Goal: Transaction & Acquisition: Book appointment/travel/reservation

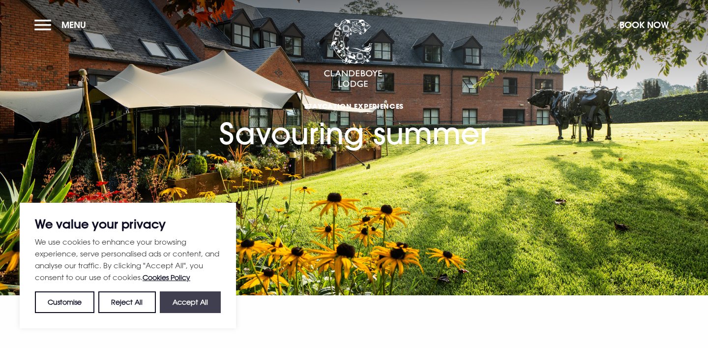
click at [191, 304] on button "Accept All" at bounding box center [190, 302] width 61 height 22
checkbox input "true"
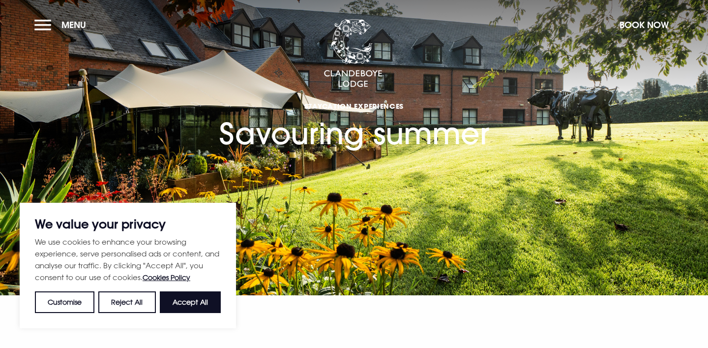
checkbox input "true"
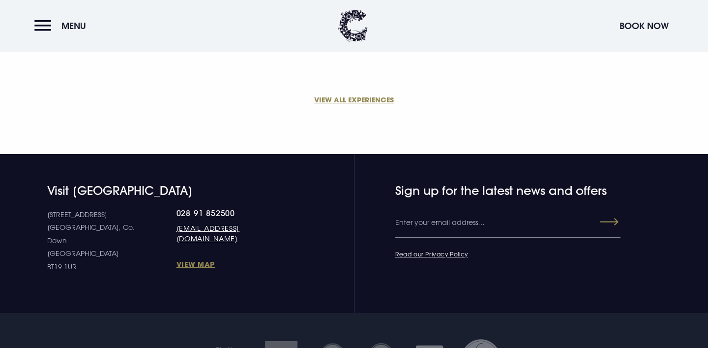
scroll to position [793, 0]
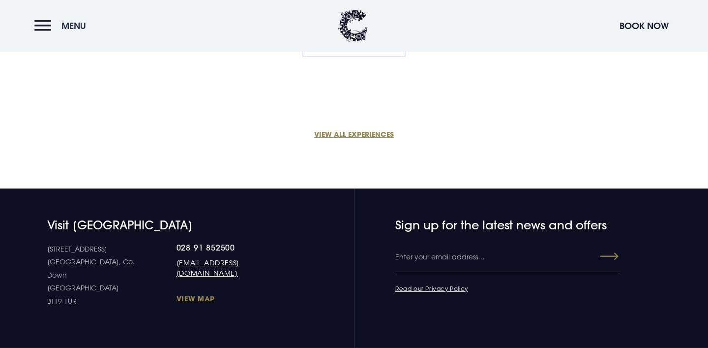
click at [42, 26] on button "Menu" at bounding box center [62, 25] width 57 height 21
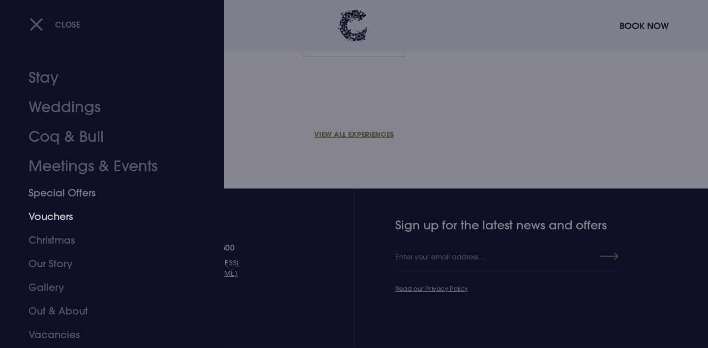
scroll to position [22, 0]
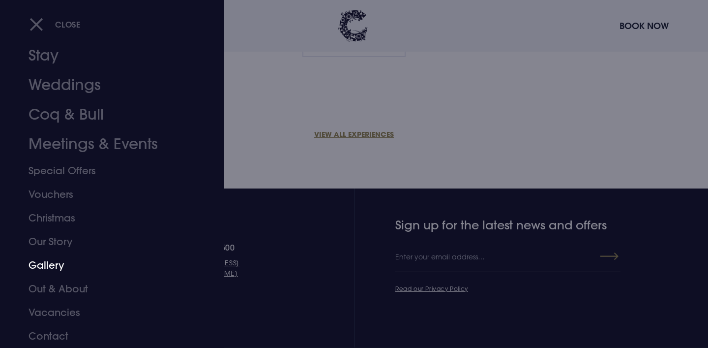
click at [58, 265] on link "Gallery" at bounding box center [106, 265] width 155 height 24
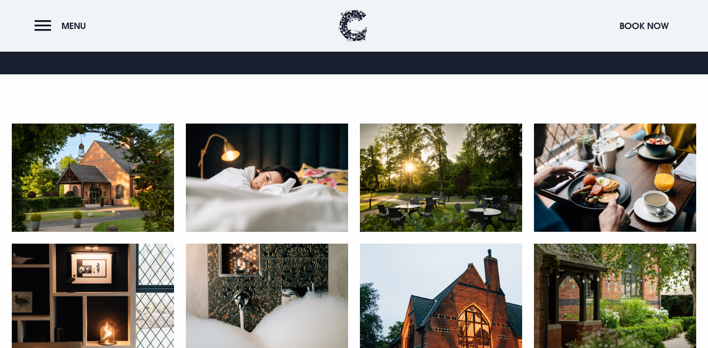
scroll to position [202, 0]
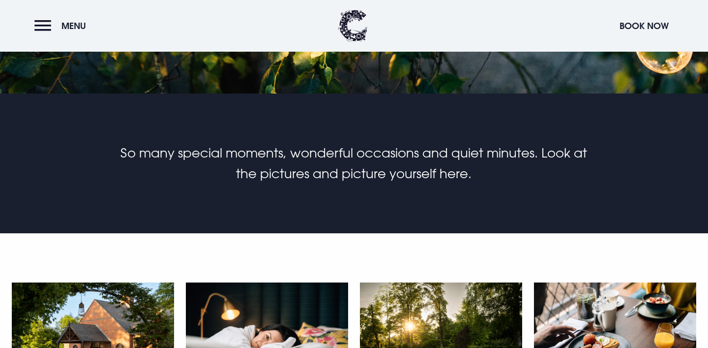
click at [98, 331] on img at bounding box center [93, 336] width 162 height 108
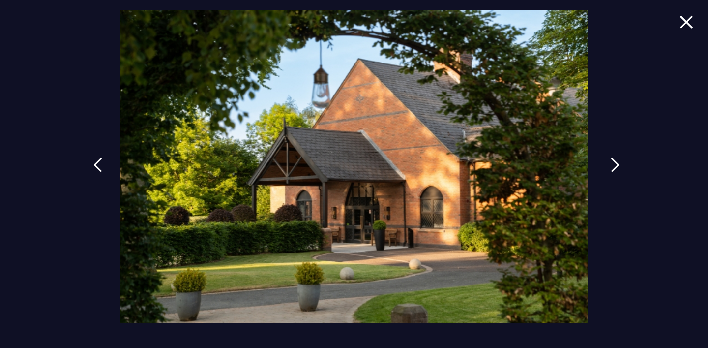
click at [611, 164] on img at bounding box center [615, 164] width 9 height 15
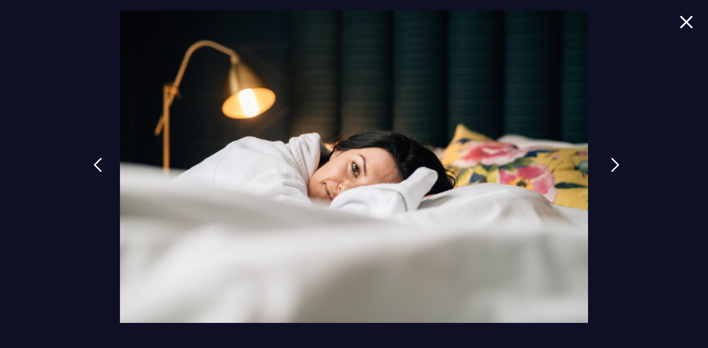
click at [611, 164] on img at bounding box center [615, 164] width 9 height 15
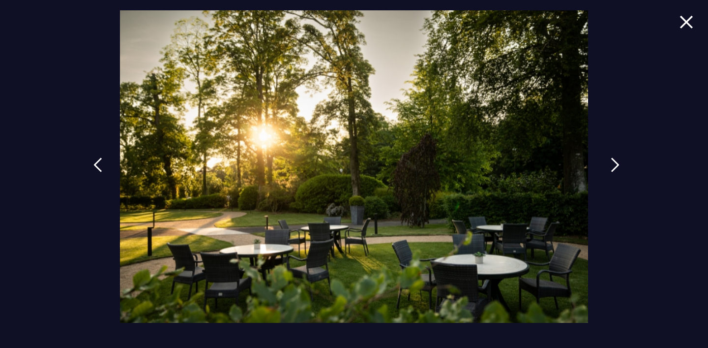
click at [611, 164] on img at bounding box center [615, 164] width 9 height 15
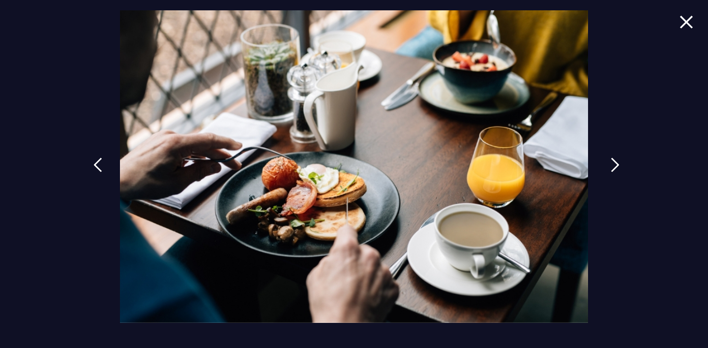
click at [611, 164] on img at bounding box center [615, 164] width 9 height 15
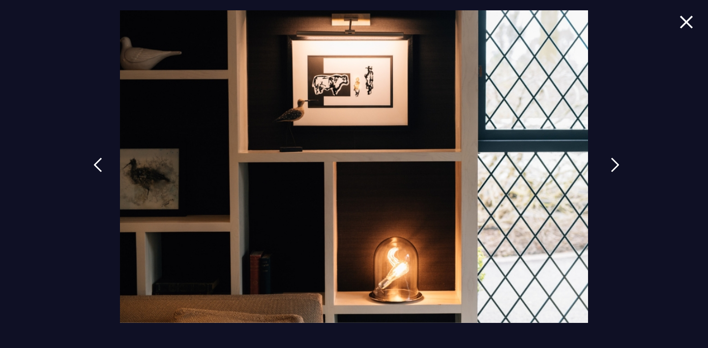
click at [611, 164] on img at bounding box center [615, 164] width 9 height 15
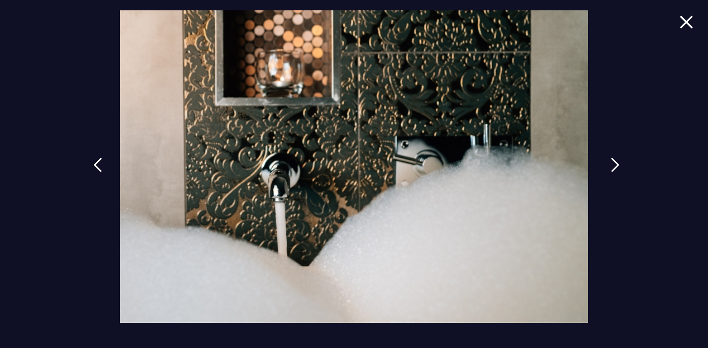
click at [611, 164] on img at bounding box center [615, 164] width 9 height 15
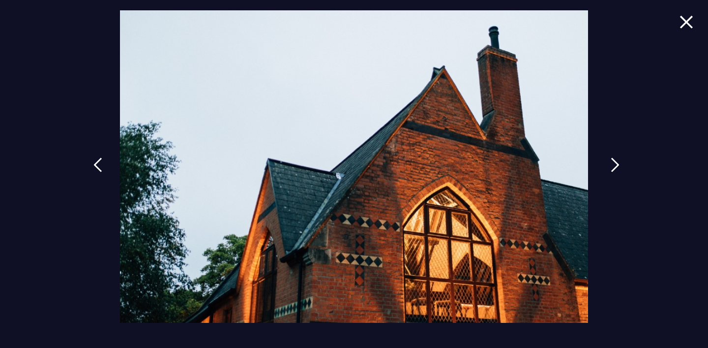
click at [611, 164] on img at bounding box center [615, 164] width 9 height 15
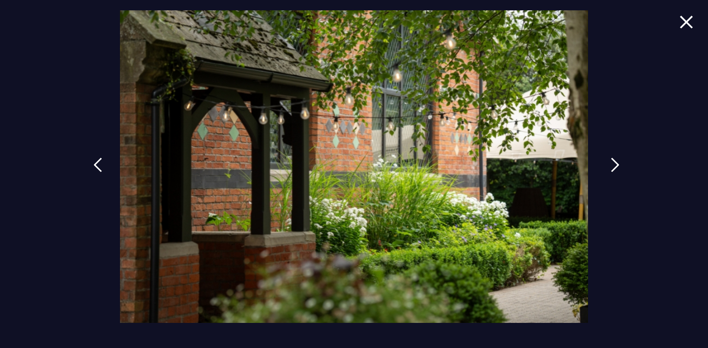
click at [611, 164] on img at bounding box center [615, 164] width 9 height 15
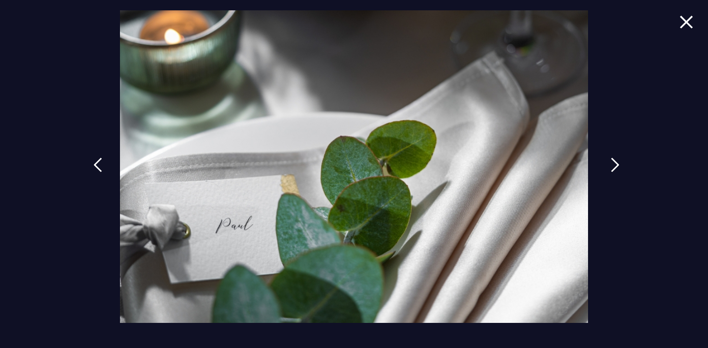
click at [611, 164] on img at bounding box center [615, 164] width 9 height 15
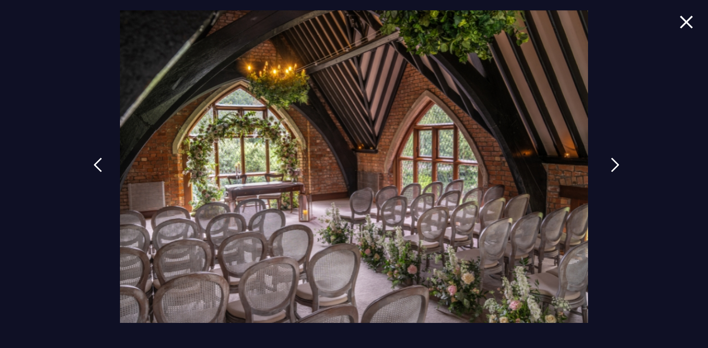
click at [611, 164] on img at bounding box center [615, 164] width 9 height 15
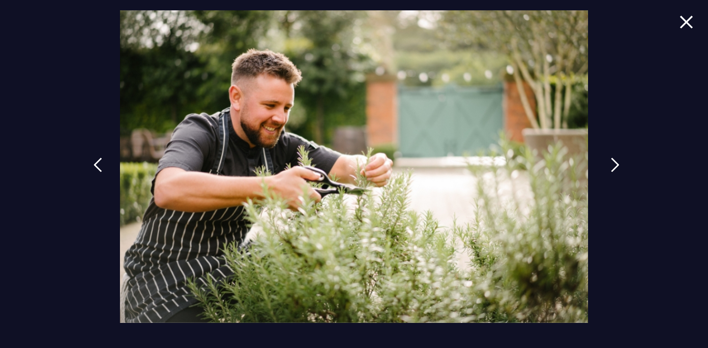
click at [611, 164] on img at bounding box center [615, 164] width 9 height 15
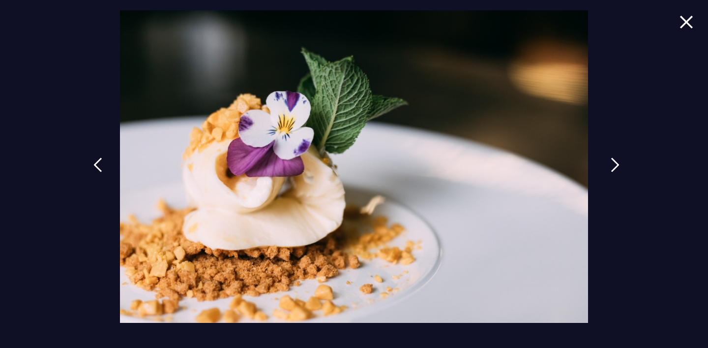
click at [611, 164] on img at bounding box center [615, 164] width 9 height 15
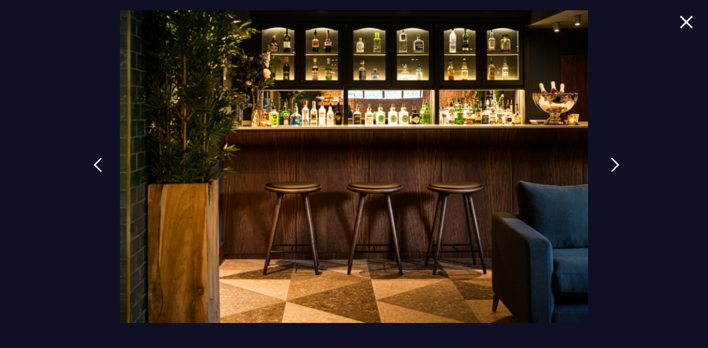
click at [611, 164] on img at bounding box center [615, 164] width 9 height 15
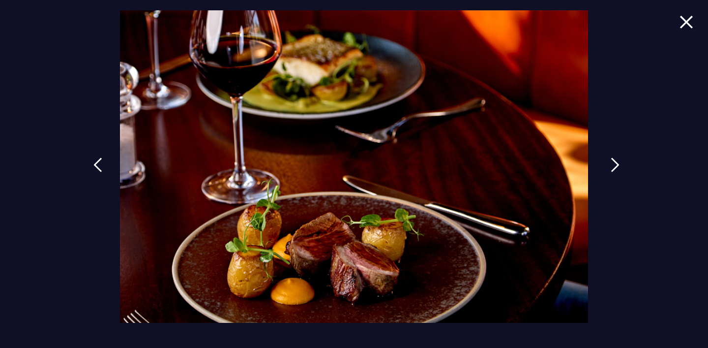
click at [611, 164] on img at bounding box center [615, 164] width 9 height 15
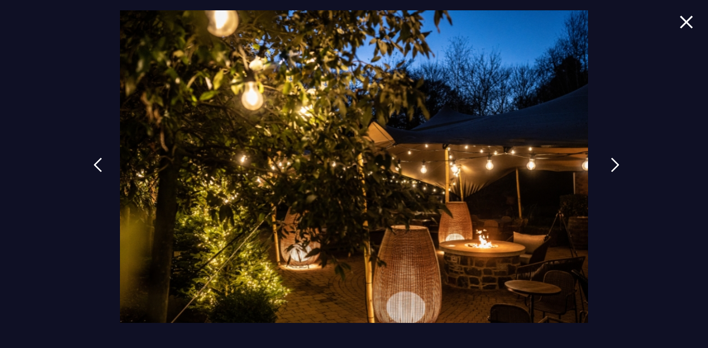
click at [611, 164] on img at bounding box center [615, 164] width 9 height 15
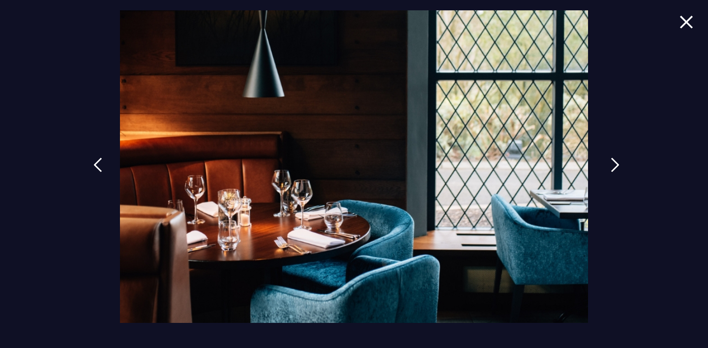
click at [611, 164] on img at bounding box center [615, 164] width 9 height 15
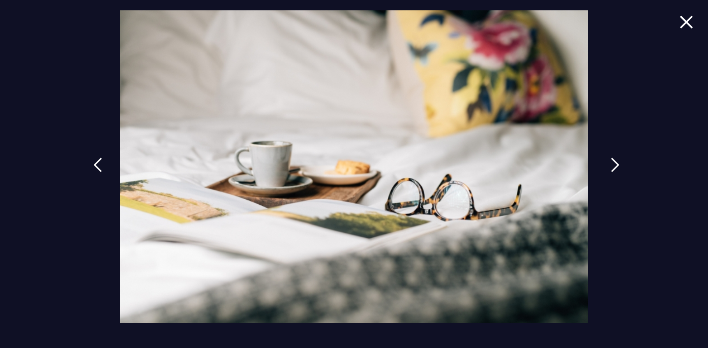
click at [611, 164] on img at bounding box center [615, 164] width 9 height 15
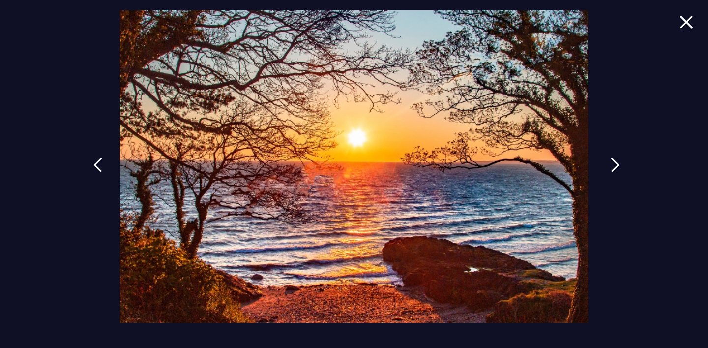
click at [611, 164] on img at bounding box center [615, 164] width 9 height 15
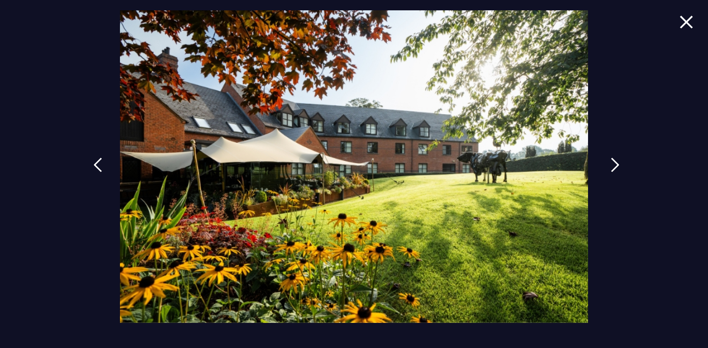
click at [611, 164] on img at bounding box center [615, 164] width 9 height 15
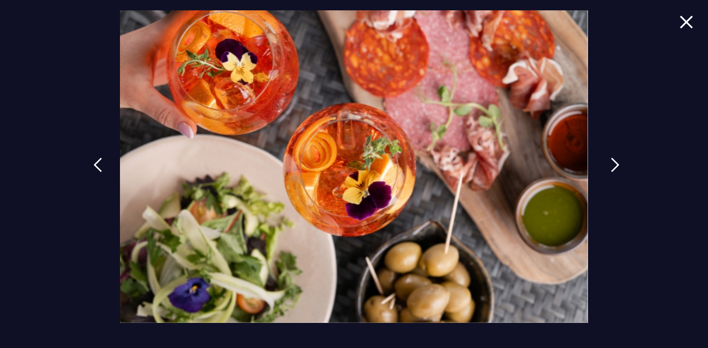
click at [611, 164] on img at bounding box center [615, 164] width 9 height 15
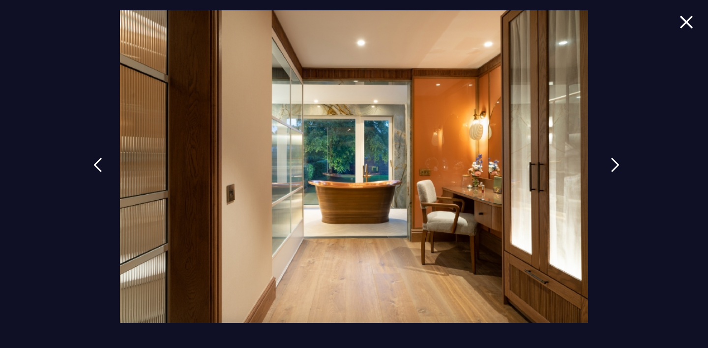
click at [611, 164] on img at bounding box center [615, 164] width 9 height 15
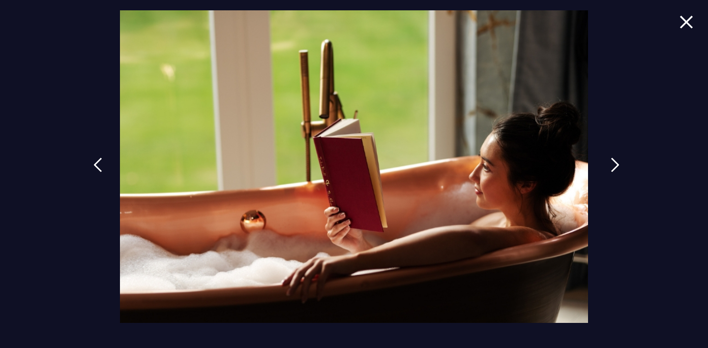
click at [611, 164] on img at bounding box center [615, 164] width 9 height 15
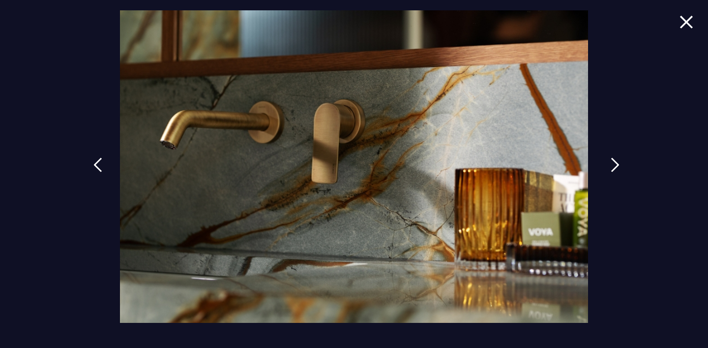
click at [611, 164] on img at bounding box center [615, 164] width 9 height 15
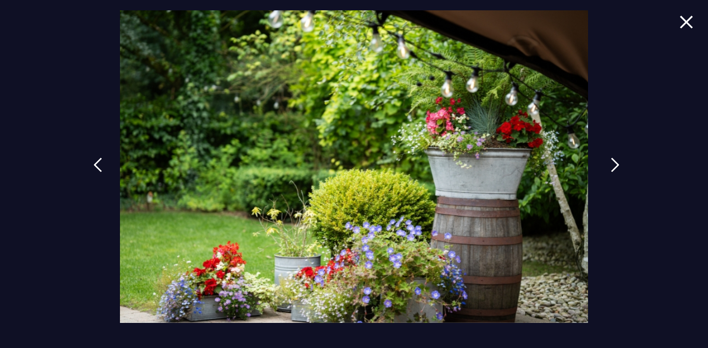
click at [611, 164] on img at bounding box center [615, 164] width 9 height 15
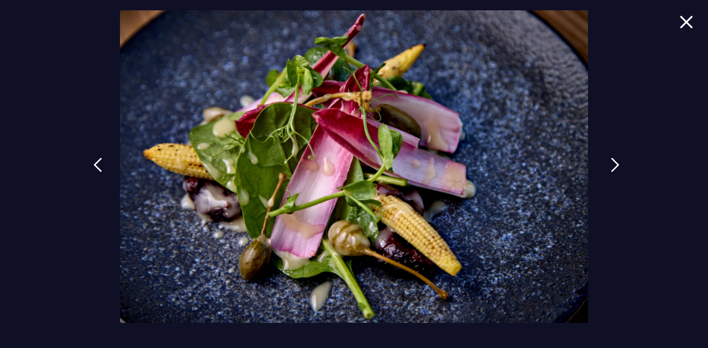
click at [611, 164] on img at bounding box center [615, 164] width 9 height 15
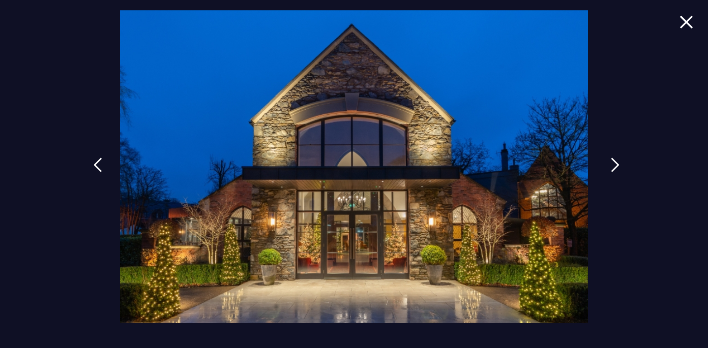
click at [611, 164] on img at bounding box center [615, 164] width 9 height 15
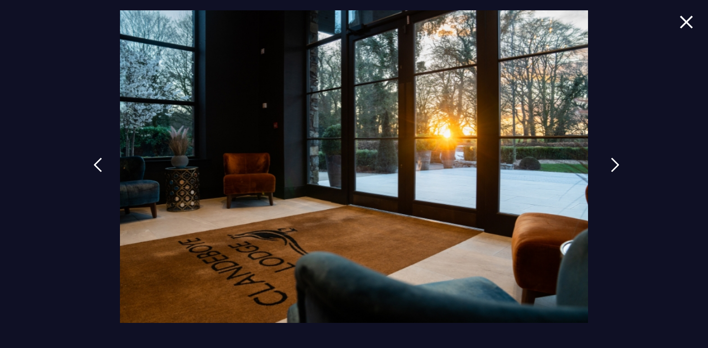
click at [611, 164] on img at bounding box center [615, 164] width 9 height 15
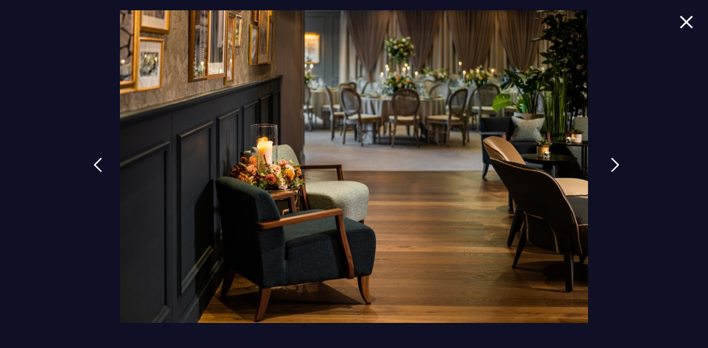
click at [611, 164] on img at bounding box center [615, 164] width 9 height 15
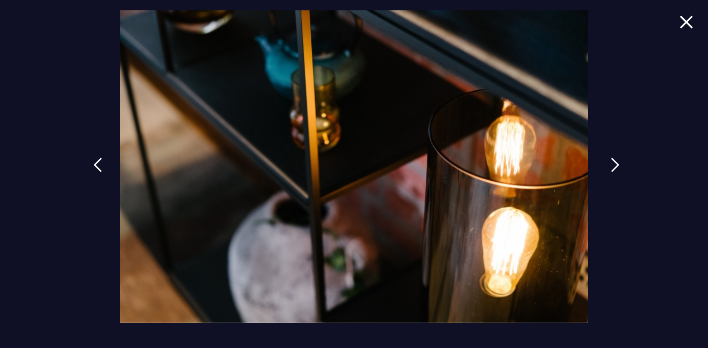
click at [611, 164] on img at bounding box center [615, 164] width 9 height 15
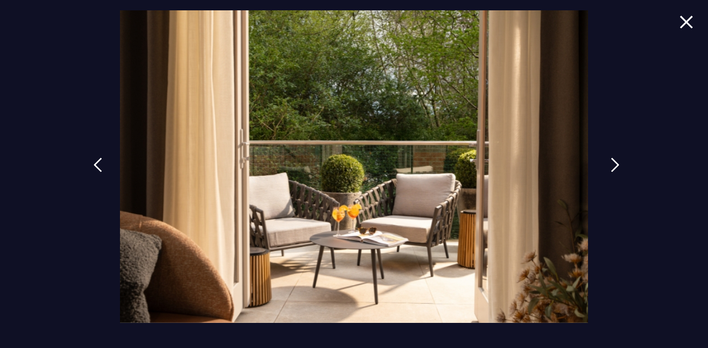
click at [611, 164] on img at bounding box center [615, 164] width 9 height 15
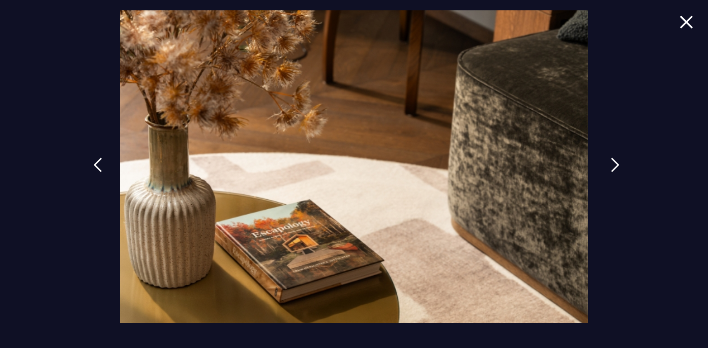
click at [611, 164] on img at bounding box center [615, 164] width 9 height 15
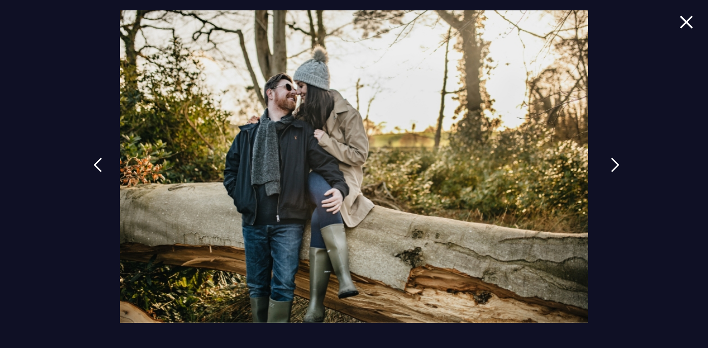
click at [611, 164] on img at bounding box center [615, 164] width 9 height 15
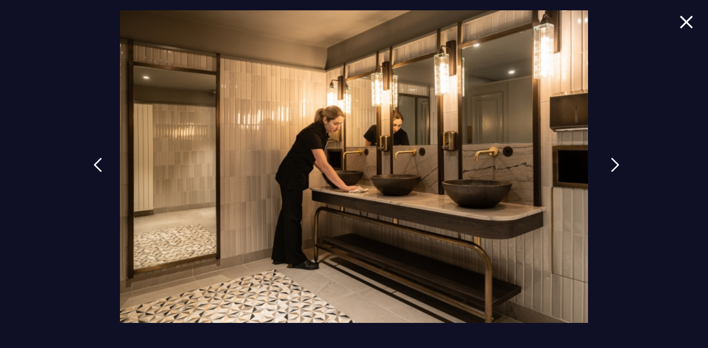
click at [611, 164] on img at bounding box center [615, 164] width 9 height 15
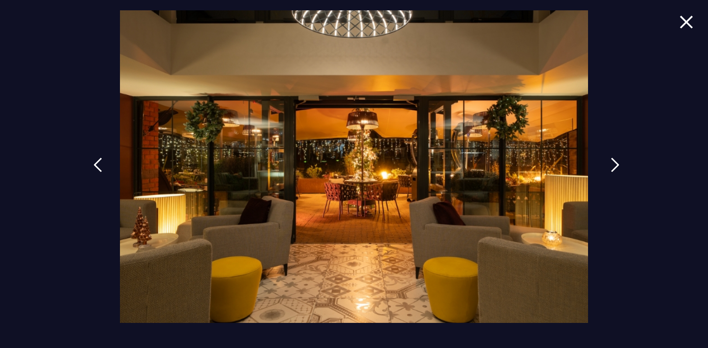
click at [611, 164] on img at bounding box center [615, 164] width 9 height 15
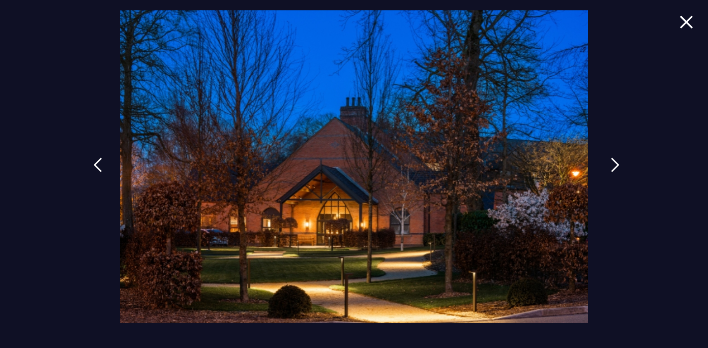
click at [611, 164] on img at bounding box center [615, 164] width 9 height 15
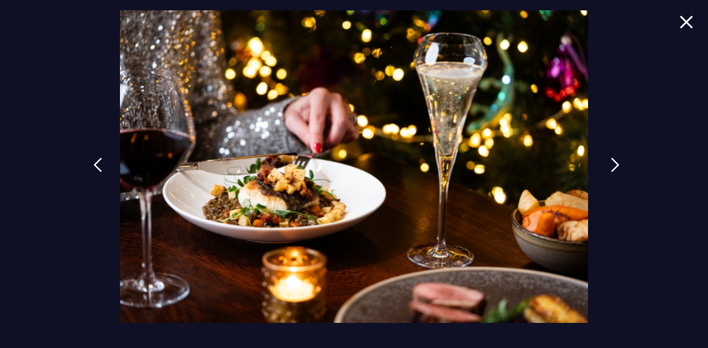
click at [611, 164] on img at bounding box center [615, 164] width 9 height 15
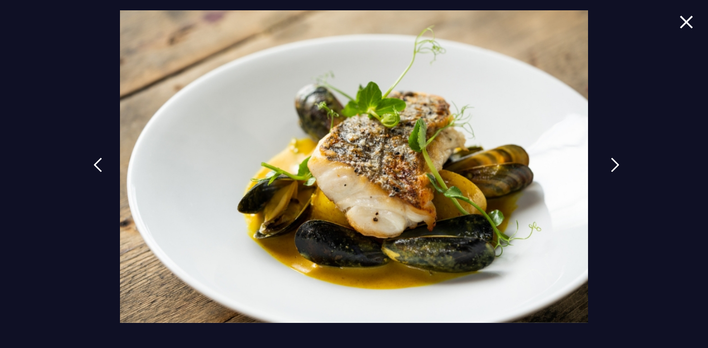
click at [611, 164] on img at bounding box center [615, 164] width 9 height 15
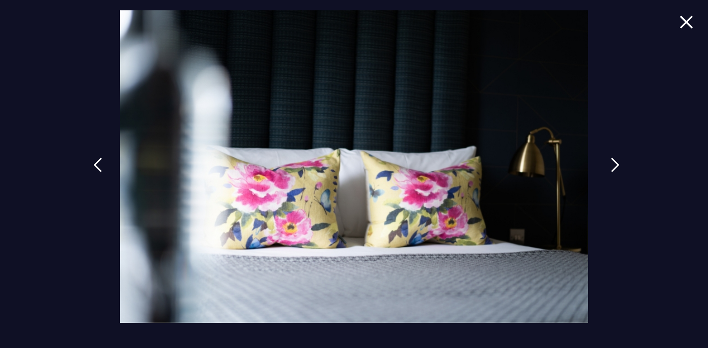
click at [611, 164] on img at bounding box center [615, 164] width 9 height 15
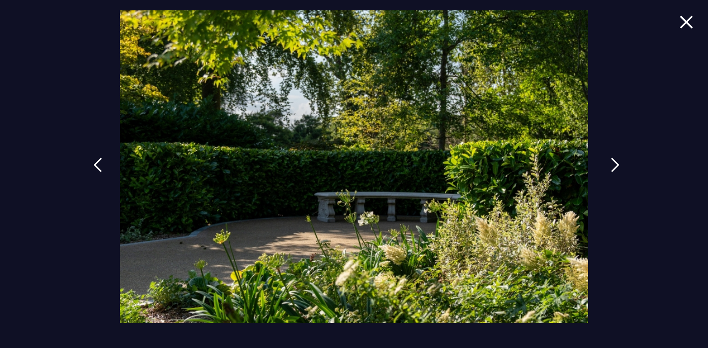
click at [611, 164] on img at bounding box center [615, 164] width 9 height 15
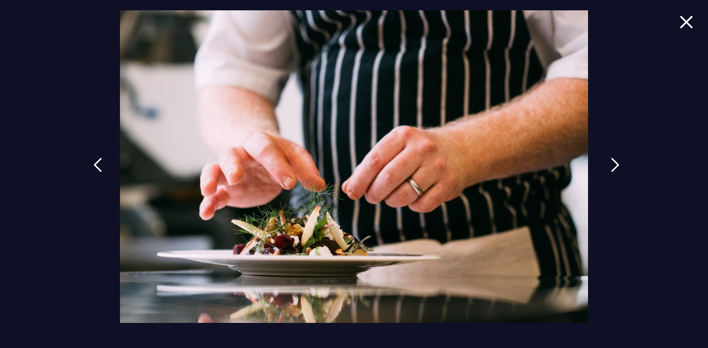
click at [611, 164] on img at bounding box center [615, 164] width 9 height 15
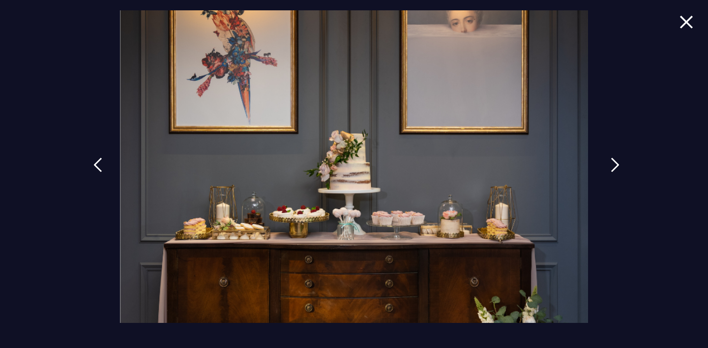
click at [611, 164] on img at bounding box center [615, 164] width 9 height 15
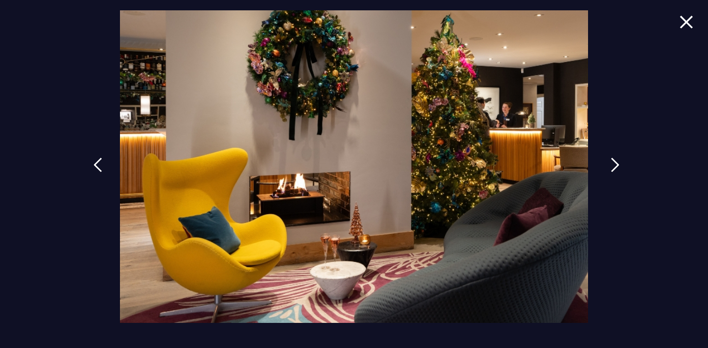
click at [611, 164] on img at bounding box center [615, 164] width 9 height 15
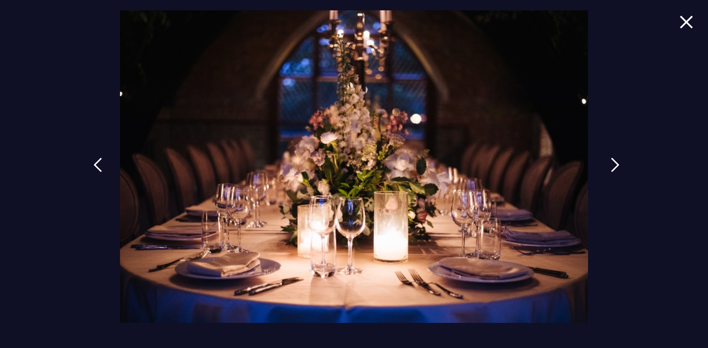
click at [611, 164] on img at bounding box center [615, 164] width 9 height 15
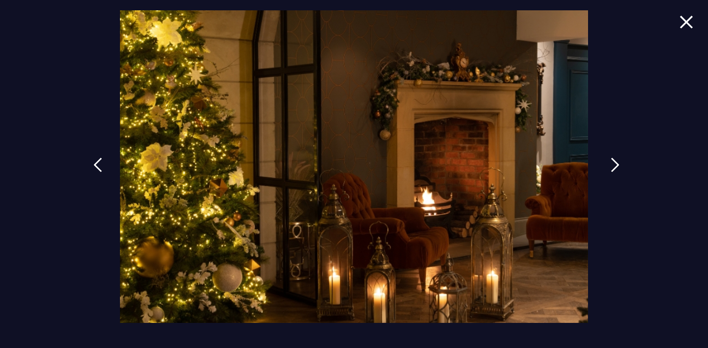
click at [611, 164] on img at bounding box center [615, 164] width 9 height 15
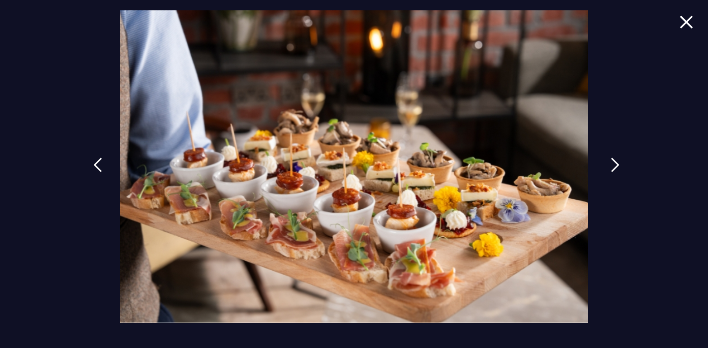
click at [611, 164] on img at bounding box center [615, 164] width 9 height 15
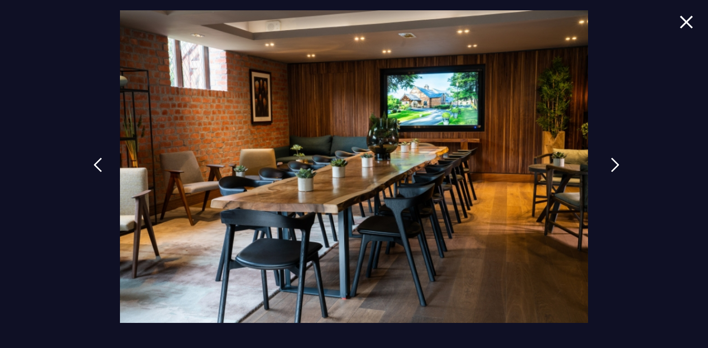
click at [611, 164] on img at bounding box center [615, 164] width 9 height 15
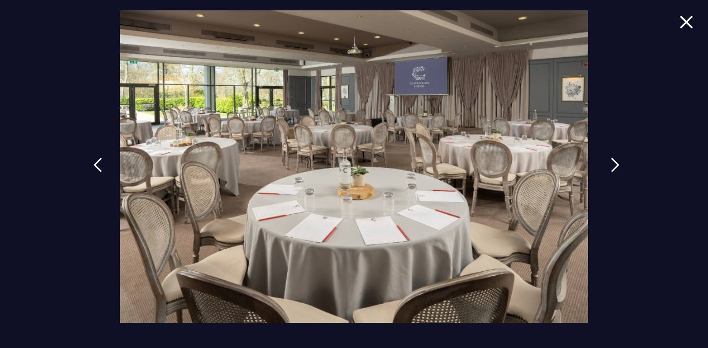
click at [611, 164] on img at bounding box center [615, 164] width 9 height 15
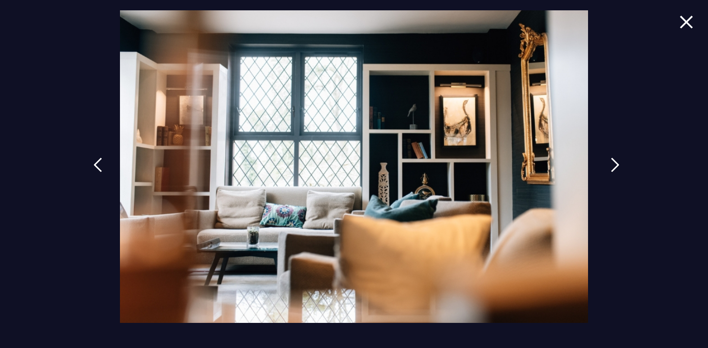
click at [611, 164] on img at bounding box center [615, 164] width 9 height 15
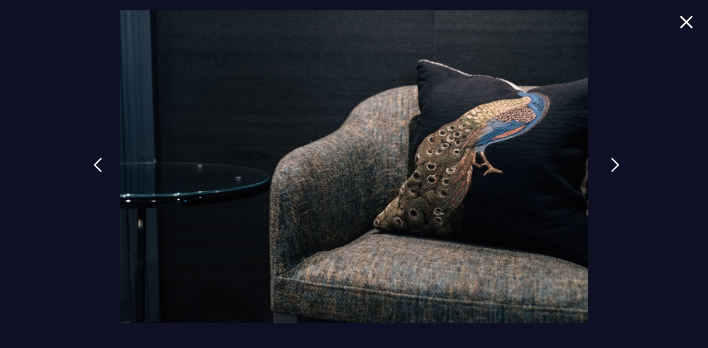
click at [611, 164] on img at bounding box center [615, 164] width 9 height 15
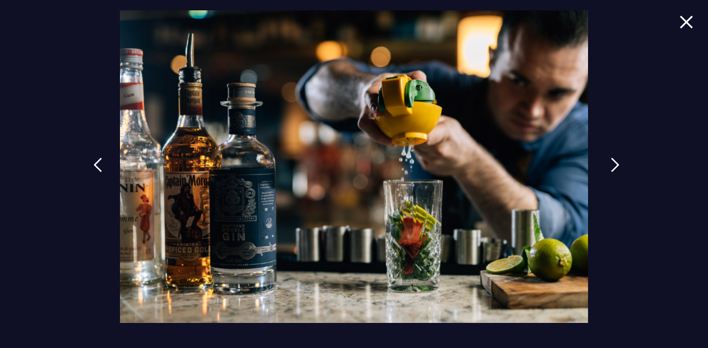
click at [611, 164] on img at bounding box center [615, 164] width 9 height 15
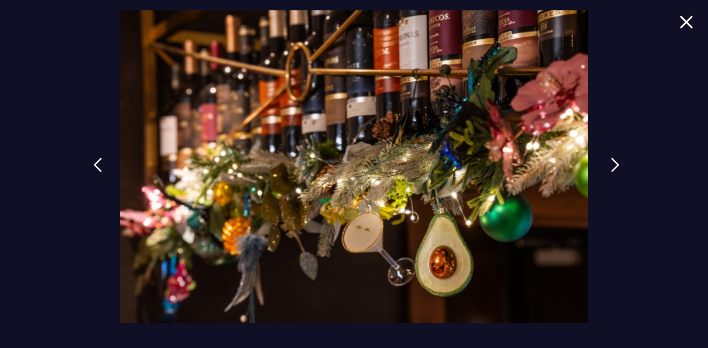
click at [611, 164] on img at bounding box center [615, 164] width 9 height 15
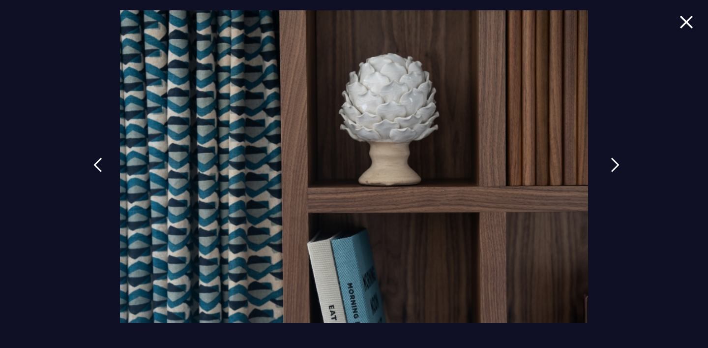
click at [611, 164] on img at bounding box center [615, 164] width 9 height 15
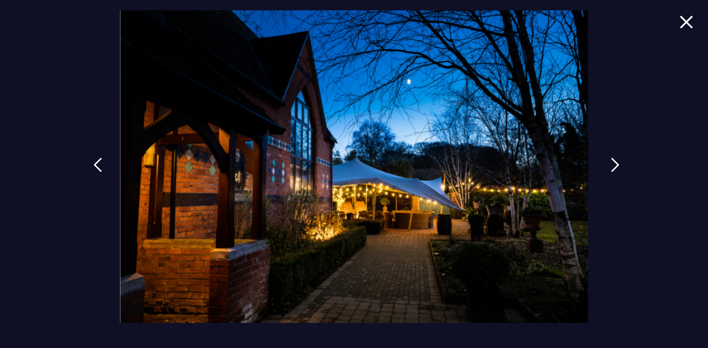
click at [611, 164] on img at bounding box center [615, 164] width 9 height 15
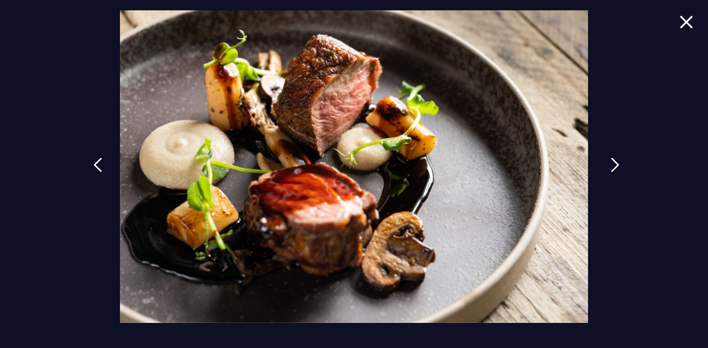
click at [611, 164] on img at bounding box center [615, 164] width 9 height 15
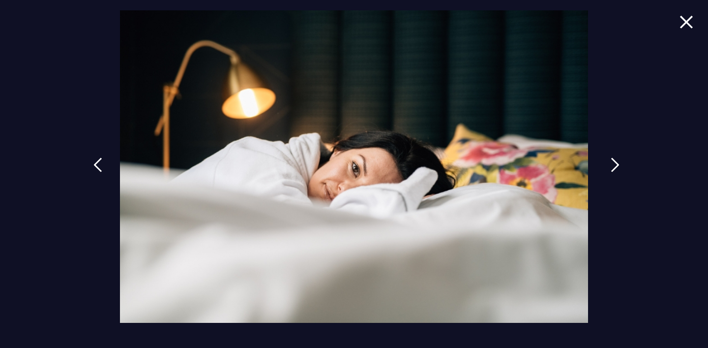
click at [611, 164] on img at bounding box center [615, 164] width 9 height 15
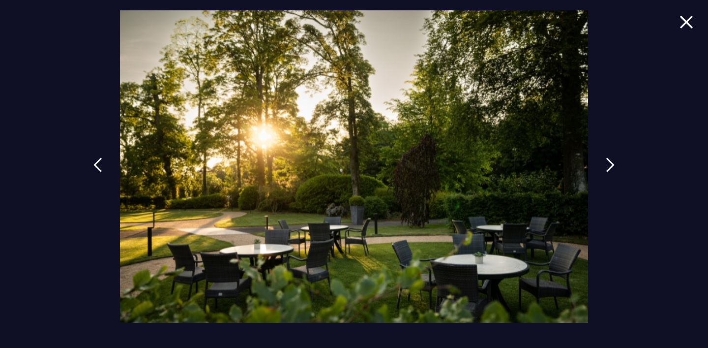
click at [693, 22] on div at bounding box center [354, 174] width 708 height 348
click at [690, 22] on img at bounding box center [686, 21] width 14 height 13
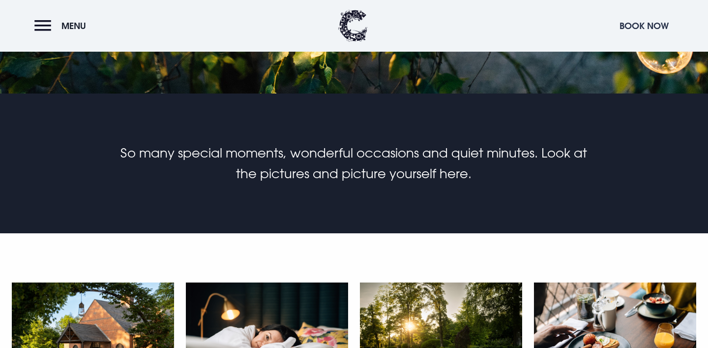
click at [635, 23] on button "Book Now" at bounding box center [643, 25] width 59 height 21
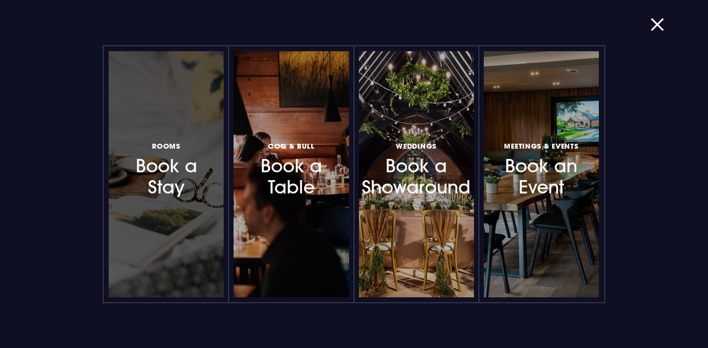
click at [155, 207] on div at bounding box center [166, 174] width 115 height 246
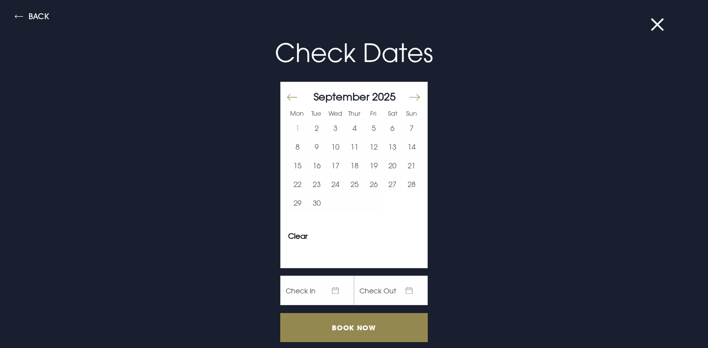
click at [414, 95] on button "Move forward to switch to the next month." at bounding box center [414, 97] width 12 height 21
click at [298, 98] on div "[DATE]" at bounding box center [354, 96] width 133 height 14
click at [292, 97] on button "Move backward to switch to the previous month." at bounding box center [293, 97] width 12 height 21
click at [387, 184] on button "27" at bounding box center [392, 184] width 19 height 19
click at [409, 186] on button "28" at bounding box center [411, 184] width 19 height 19
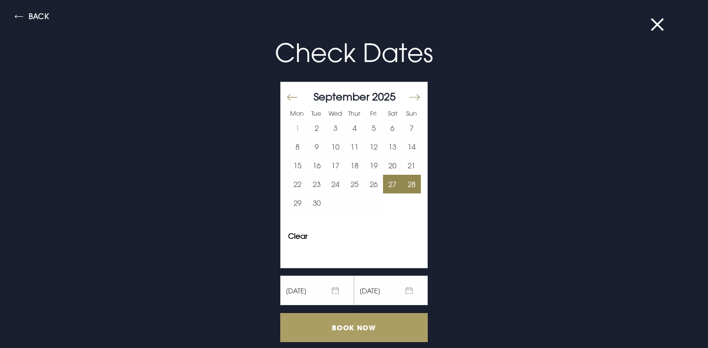
click at [335, 328] on input "Book Now" at bounding box center [353, 327] width 147 height 29
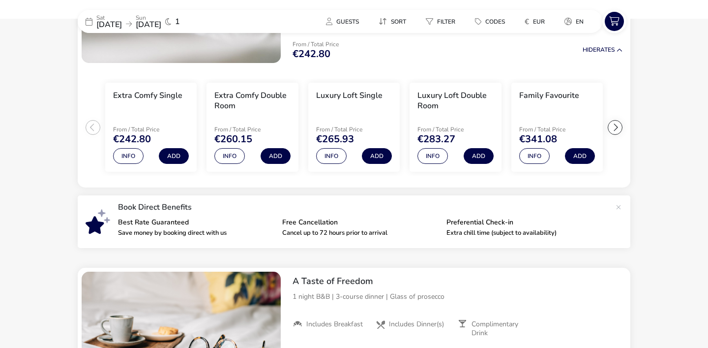
scroll to position [147, 0]
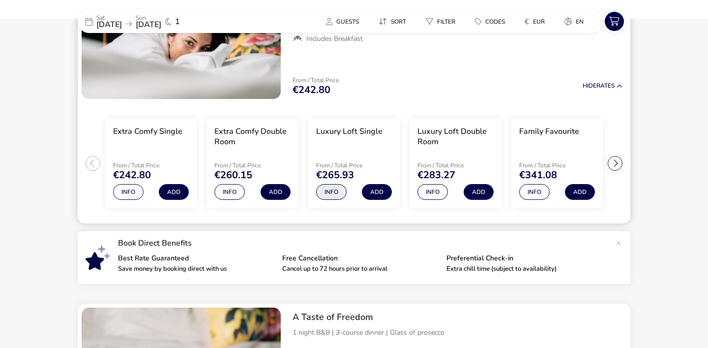
click at [332, 193] on button "Info" at bounding box center [331, 192] width 30 height 16
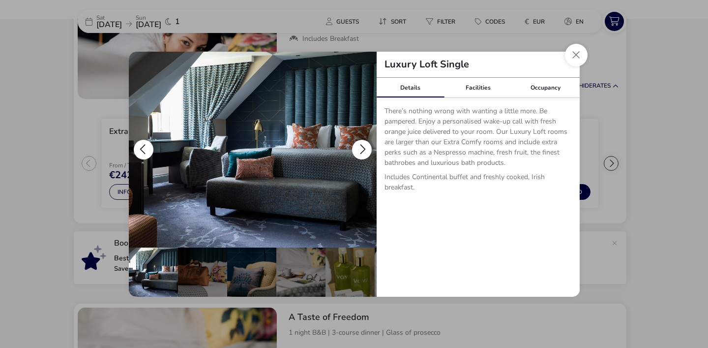
click at [361, 154] on button "details" at bounding box center [362, 150] width 20 height 20
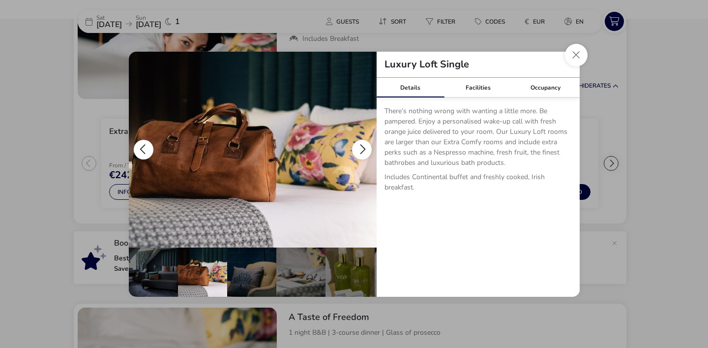
click at [361, 154] on button "details" at bounding box center [362, 150] width 20 height 20
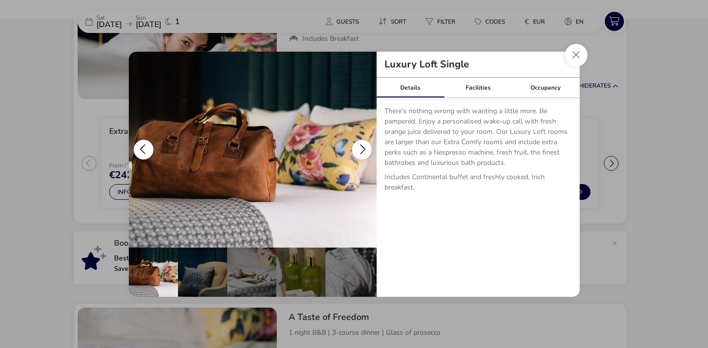
click at [361, 154] on button "details" at bounding box center [362, 150] width 20 height 20
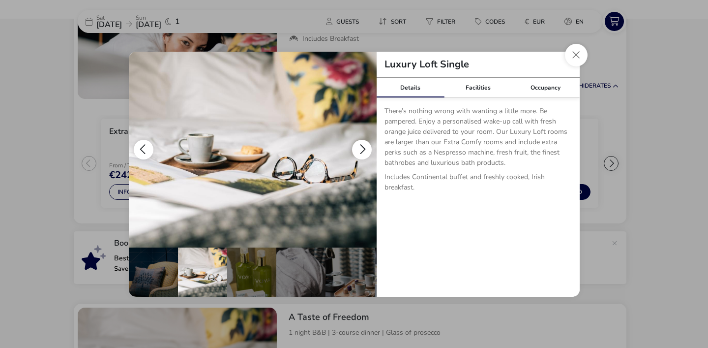
click at [361, 154] on button "details" at bounding box center [362, 150] width 20 height 20
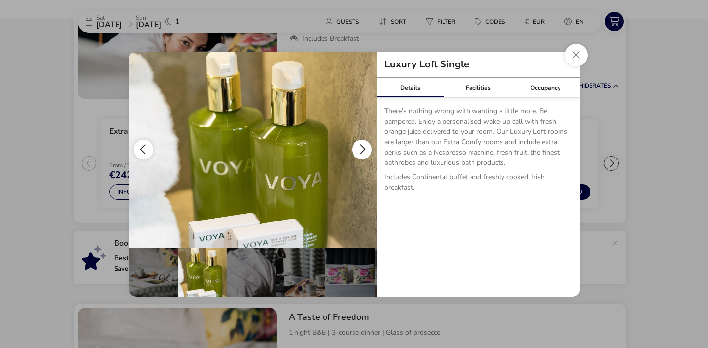
click at [361, 154] on button "details" at bounding box center [362, 150] width 20 height 20
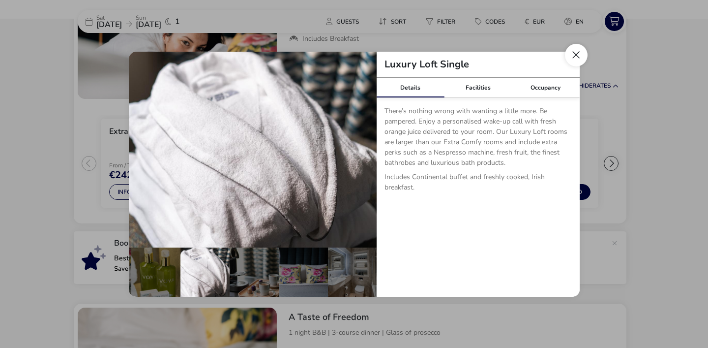
click at [570, 61] on button "Close dialog" at bounding box center [576, 55] width 23 height 23
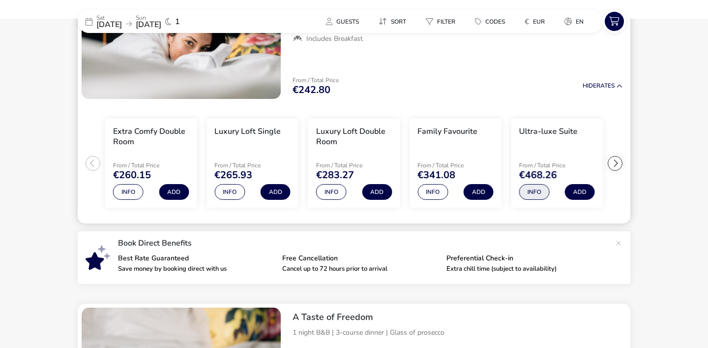
click at [531, 192] on button "Info" at bounding box center [534, 192] width 30 height 16
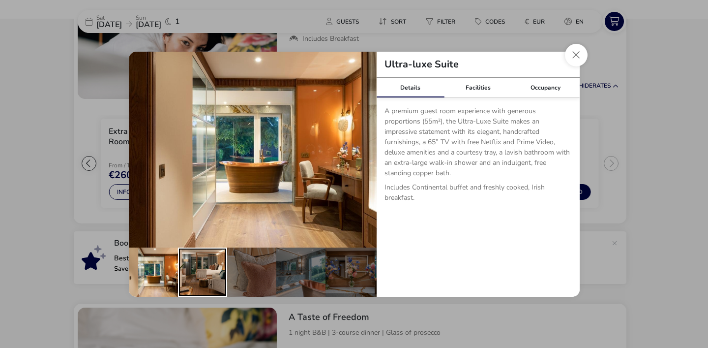
click at [216, 280] on div "details" at bounding box center [202, 271] width 49 height 49
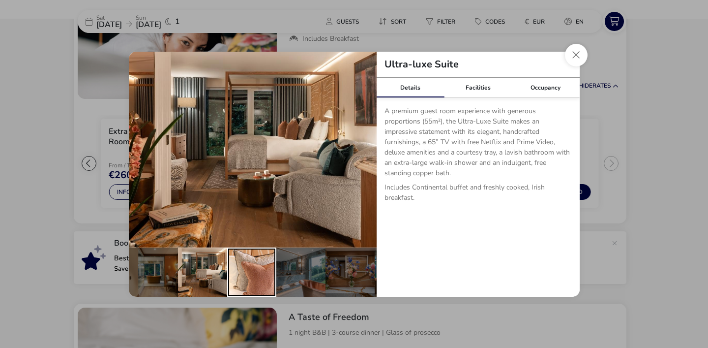
click at [246, 282] on div "details" at bounding box center [251, 271] width 49 height 49
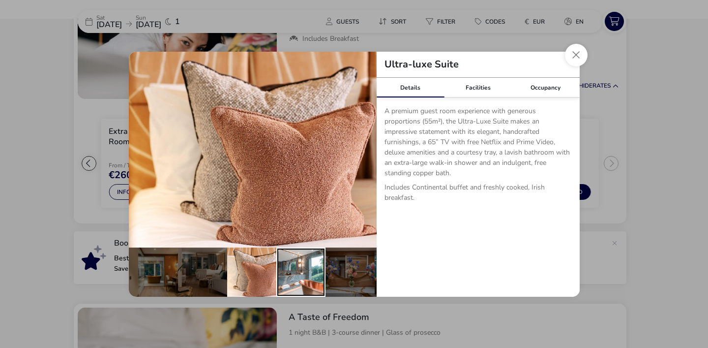
click at [294, 273] on div "details" at bounding box center [300, 271] width 49 height 49
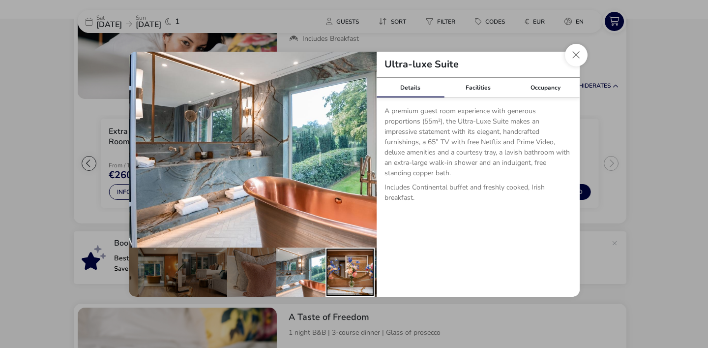
click at [335, 271] on div "details" at bounding box center [349, 271] width 49 height 49
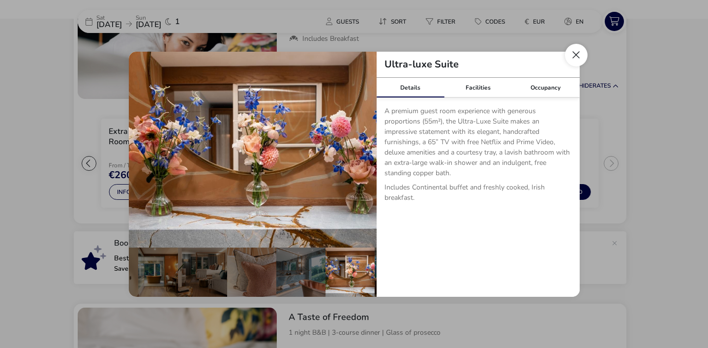
click at [578, 50] on button "Close dialog" at bounding box center [576, 55] width 23 height 23
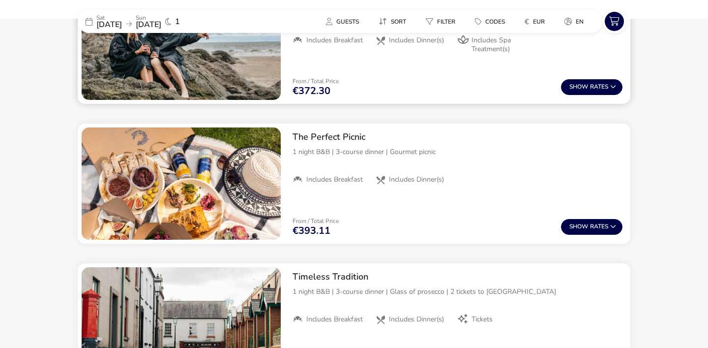
scroll to position [1449, 0]
